Goal: Information Seeking & Learning: Learn about a topic

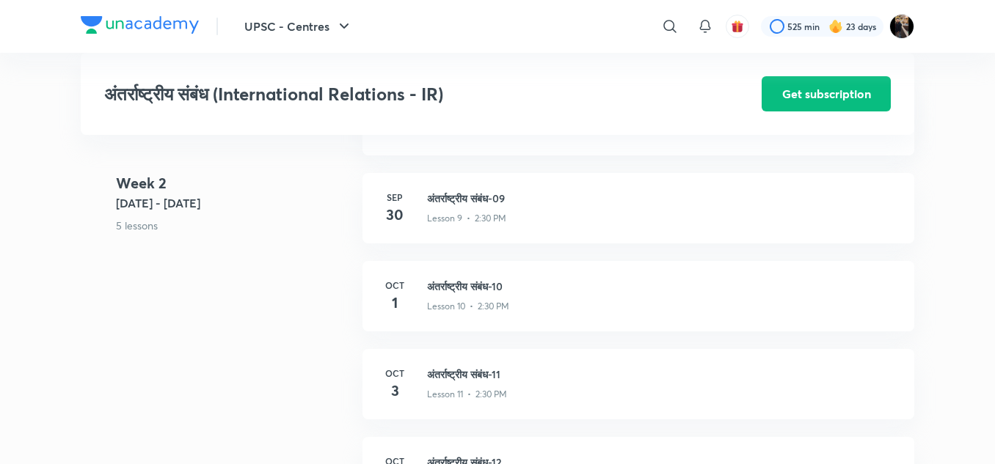
scroll to position [1282, 0]
click at [455, 194] on h3 "अंतर्राष्ट्रीय संबंध-09" at bounding box center [661, 198] width 469 height 15
